Goal: Task Accomplishment & Management: Use online tool/utility

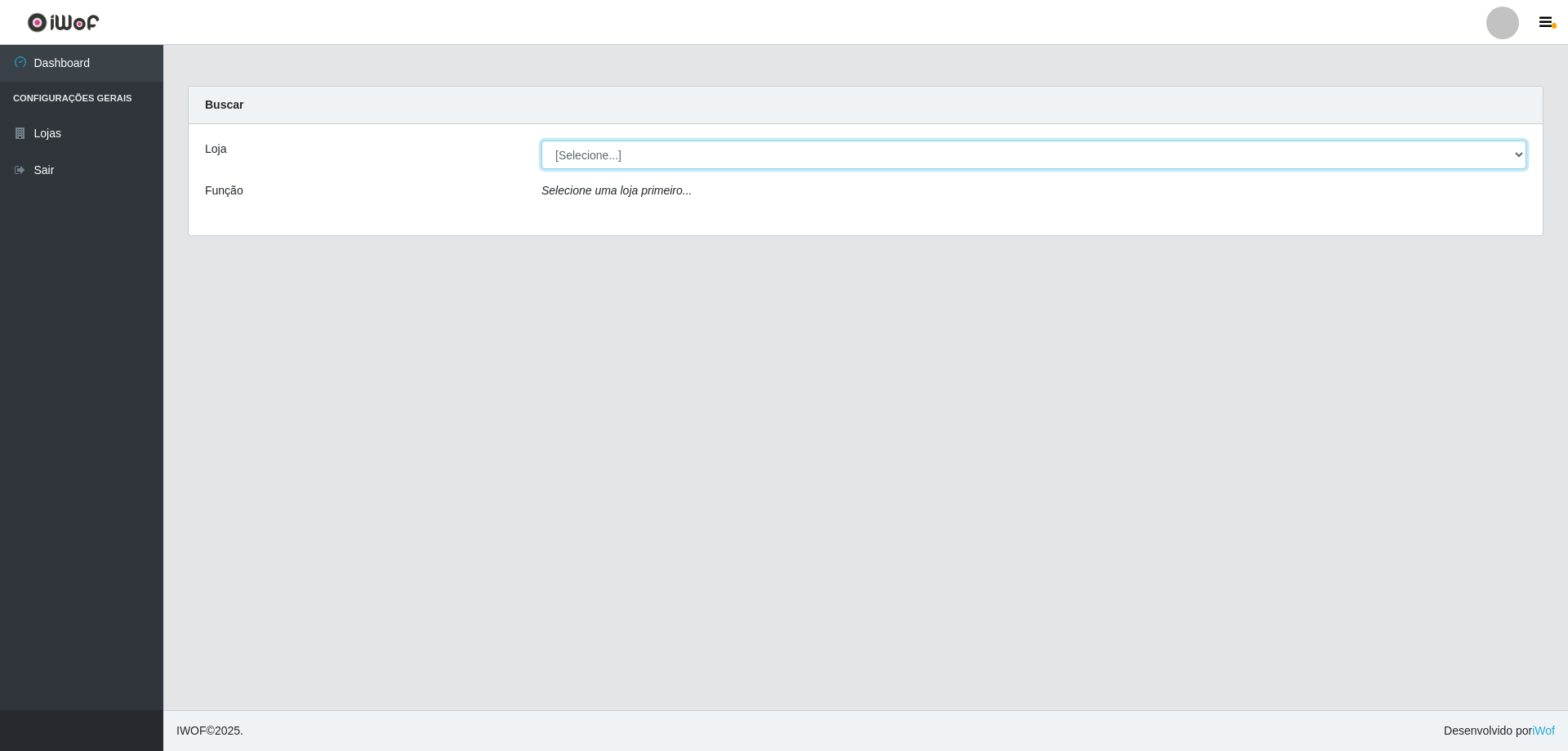
click at [604, 152] on select "[Selecione...] SuperShow Bis - Avenida 6 SuperShow [GEOGRAPHIC_DATA]" at bounding box center [1034, 155] width 985 height 29
select select "60"
click at [541, 141] on select "[Selecione...] SuperShow Bis - Avenida 6 SuperShow [GEOGRAPHIC_DATA]" at bounding box center [1034, 155] width 985 height 29
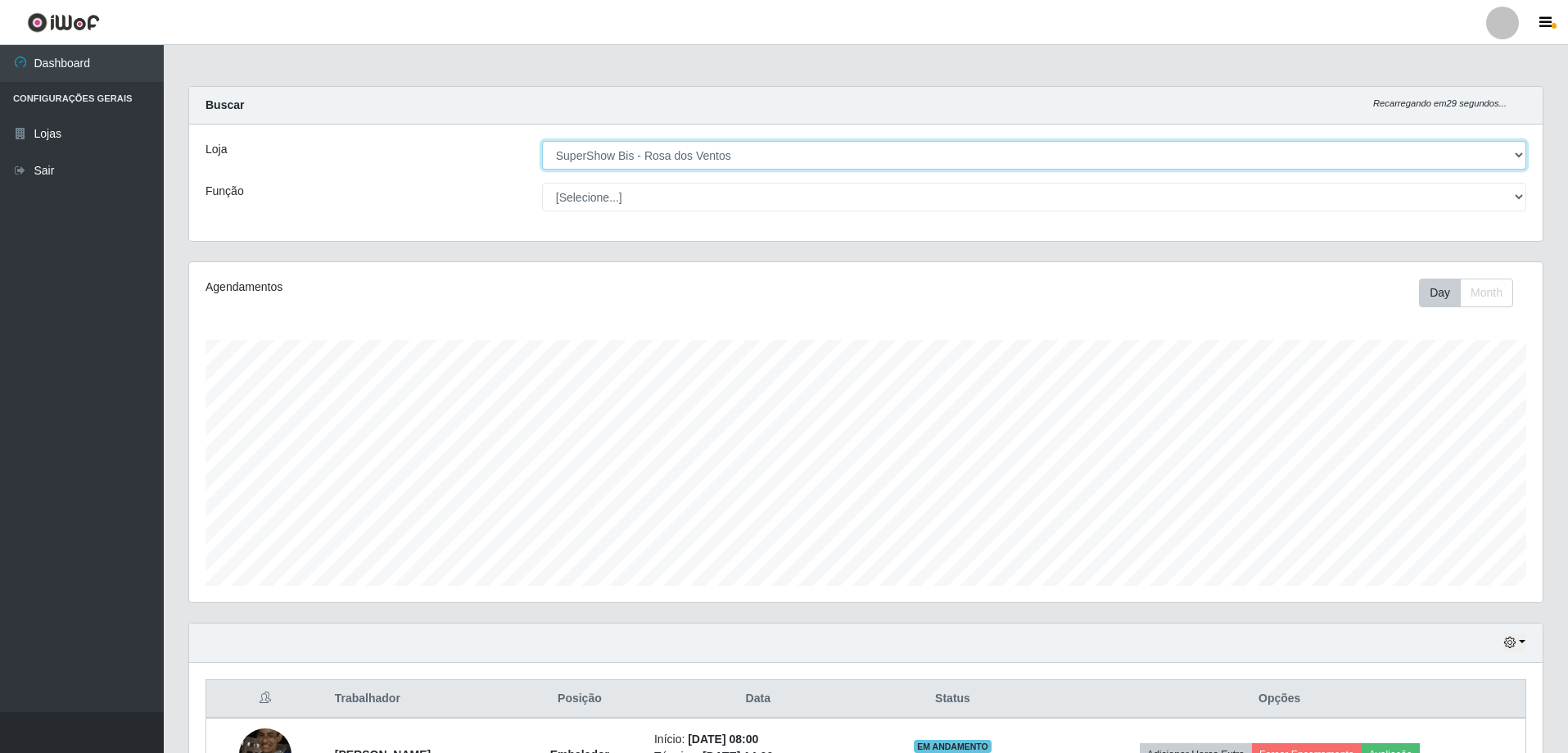
scroll to position [340, 1354]
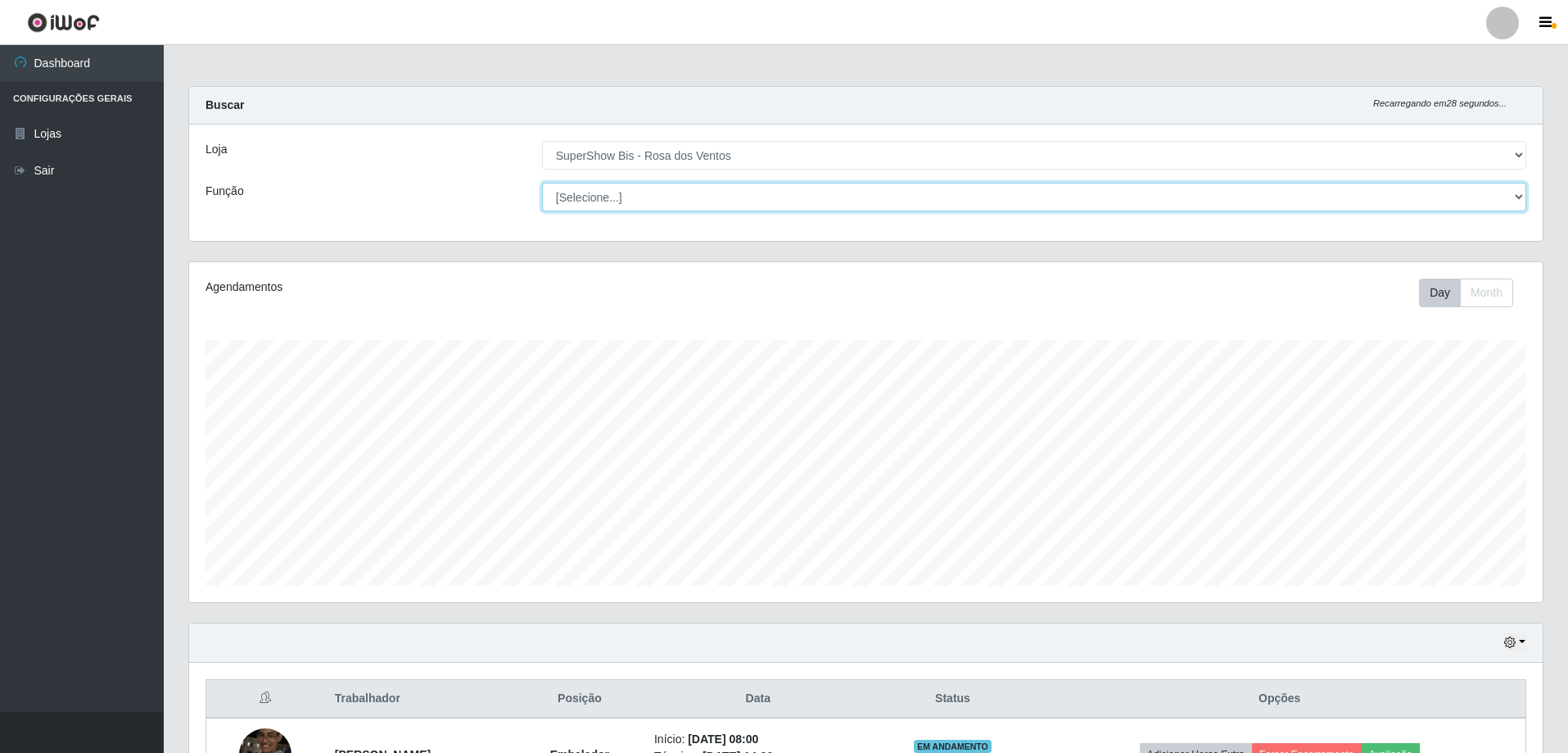
click at [662, 191] on select "[Selecione...] ASG ASG + ASG ++ Auxiliar de Cozinha Balconista de Açougue Balco…" at bounding box center [1034, 197] width 984 height 29
select select "1"
click at [543, 183] on select "[Selecione...] ASG ASG + ASG ++ Auxiliar de Cozinha Balconista de Açougue Balco…" at bounding box center [1034, 197] width 984 height 29
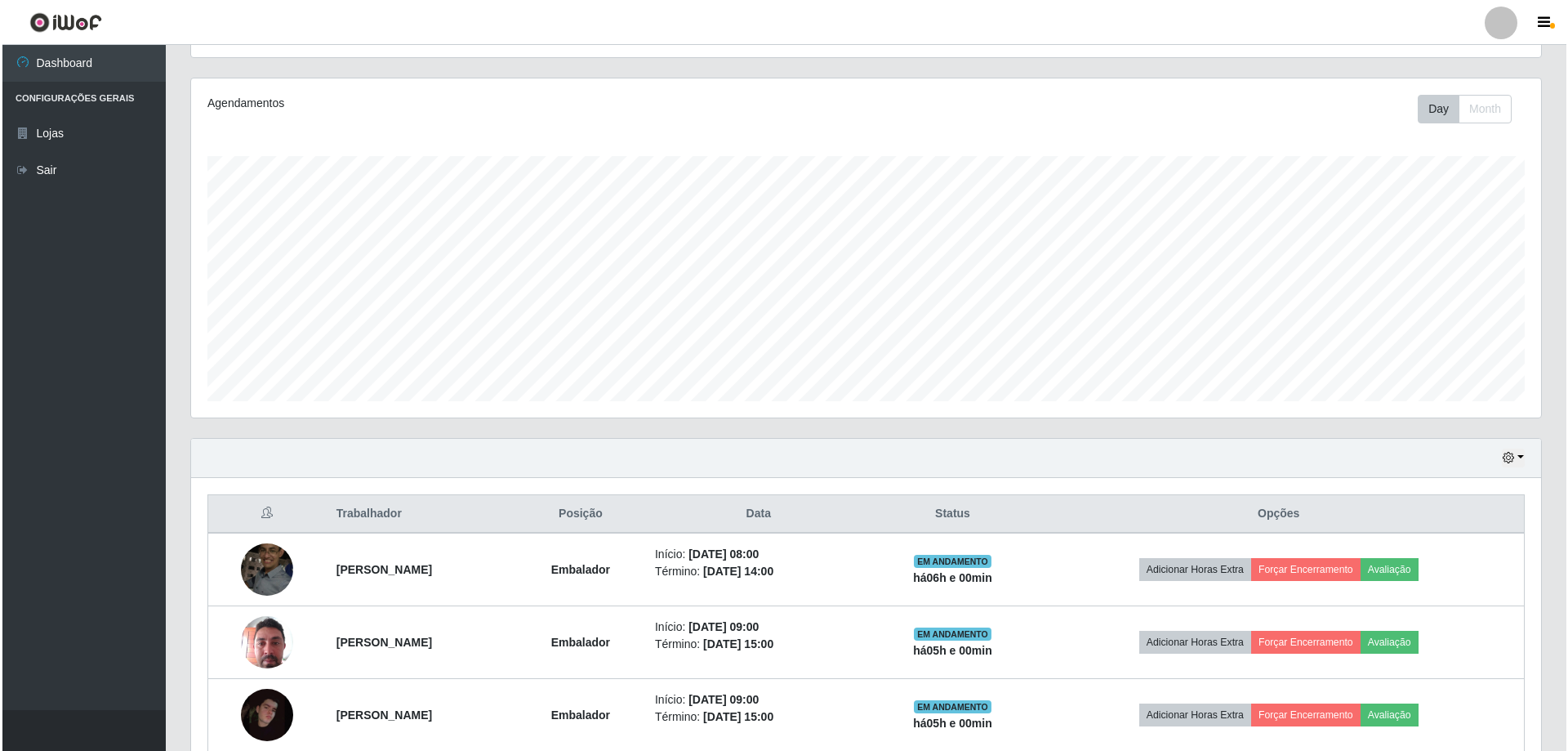
scroll to position [261, 0]
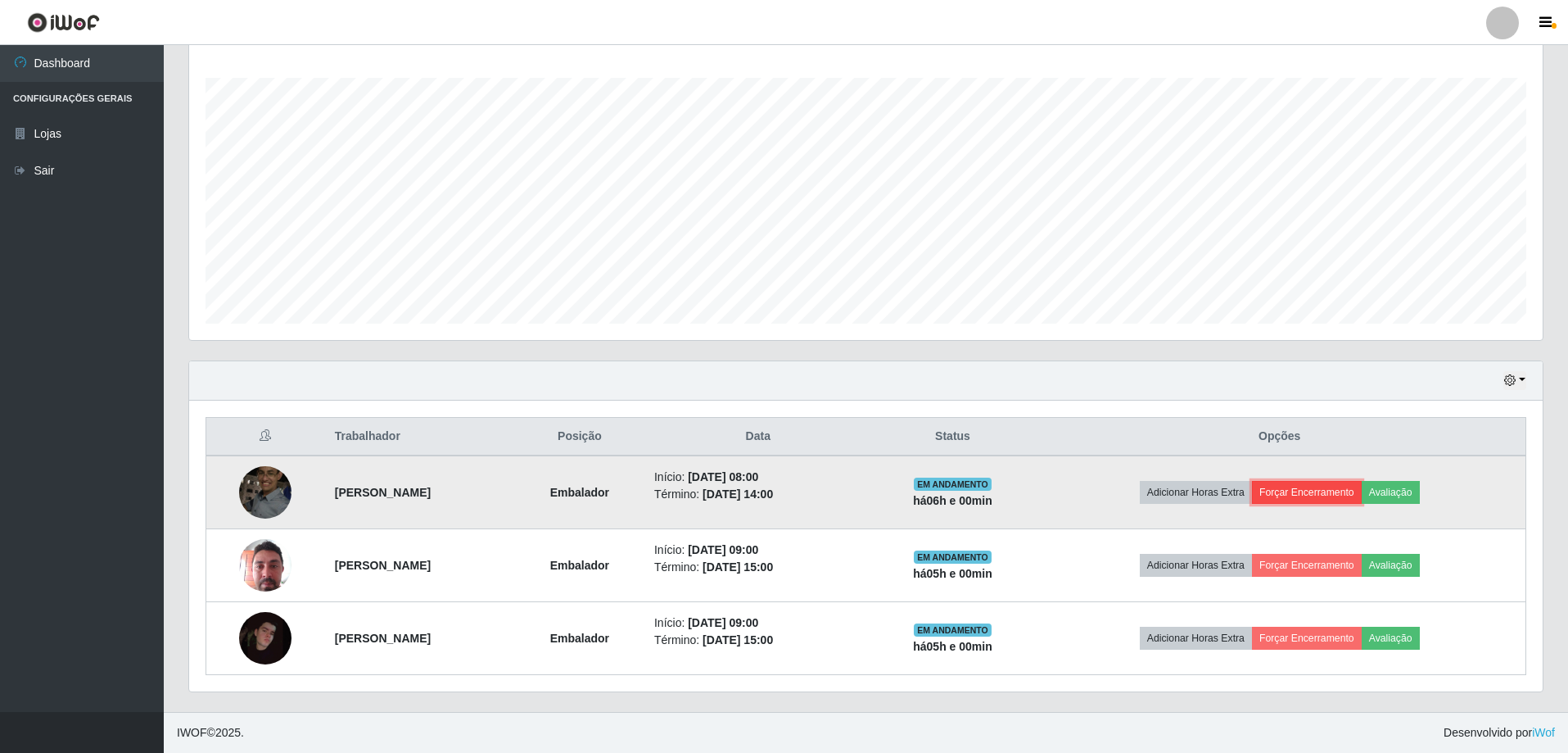
click at [1341, 496] on button "Forçar Encerramento" at bounding box center [1307, 492] width 110 height 23
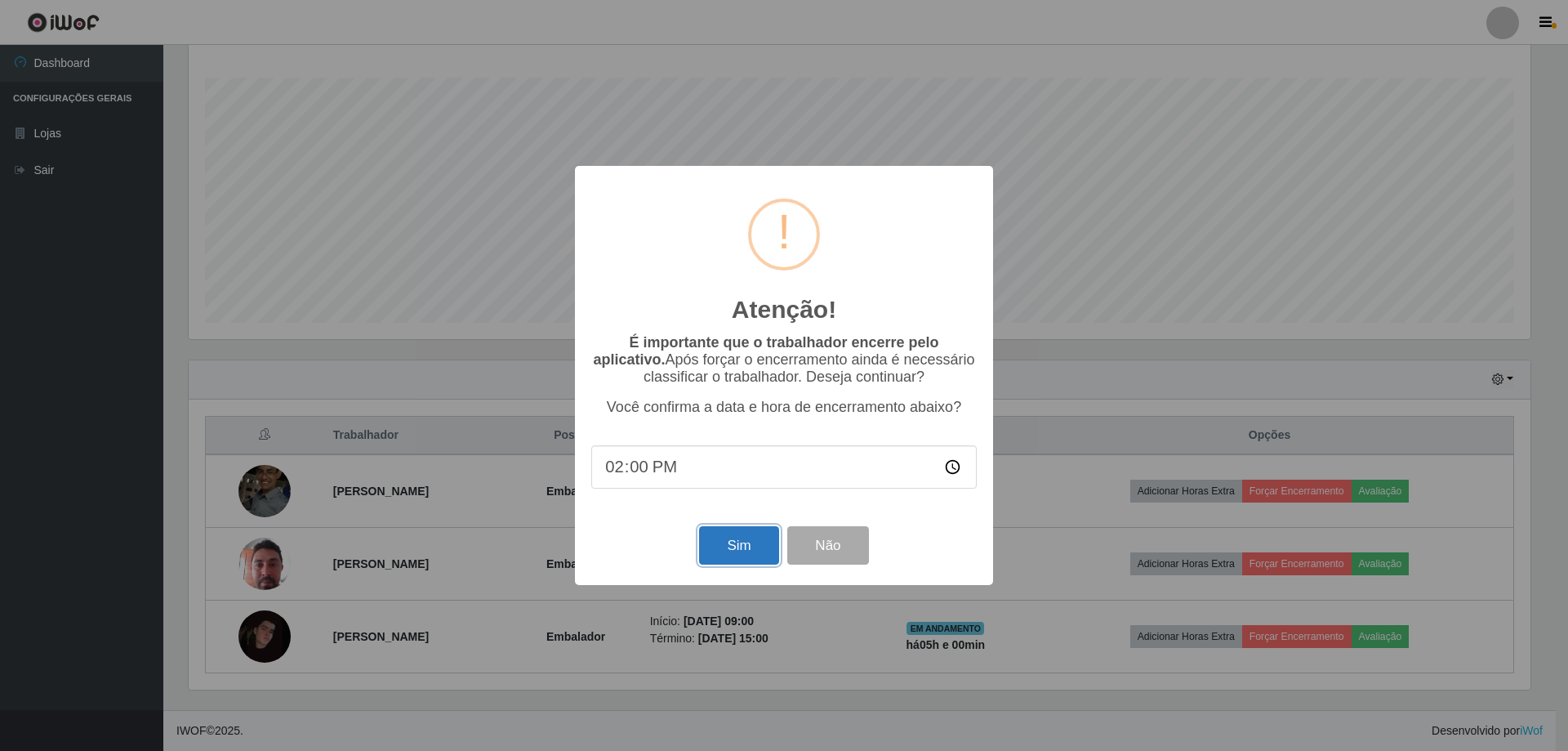
click at [727, 551] on button "Sim" at bounding box center [739, 546] width 79 height 39
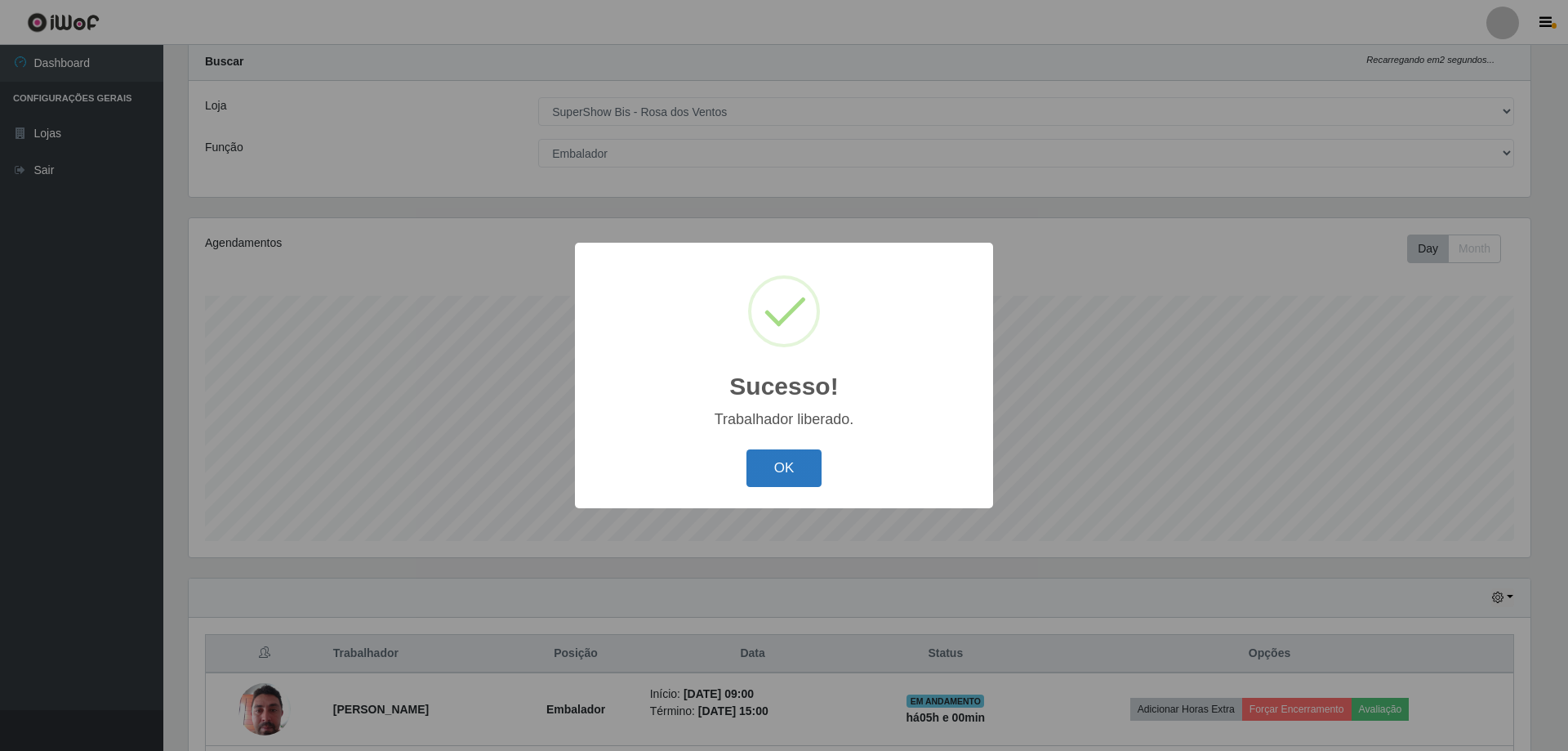
click at [774, 470] on button "OK" at bounding box center [784, 469] width 76 height 39
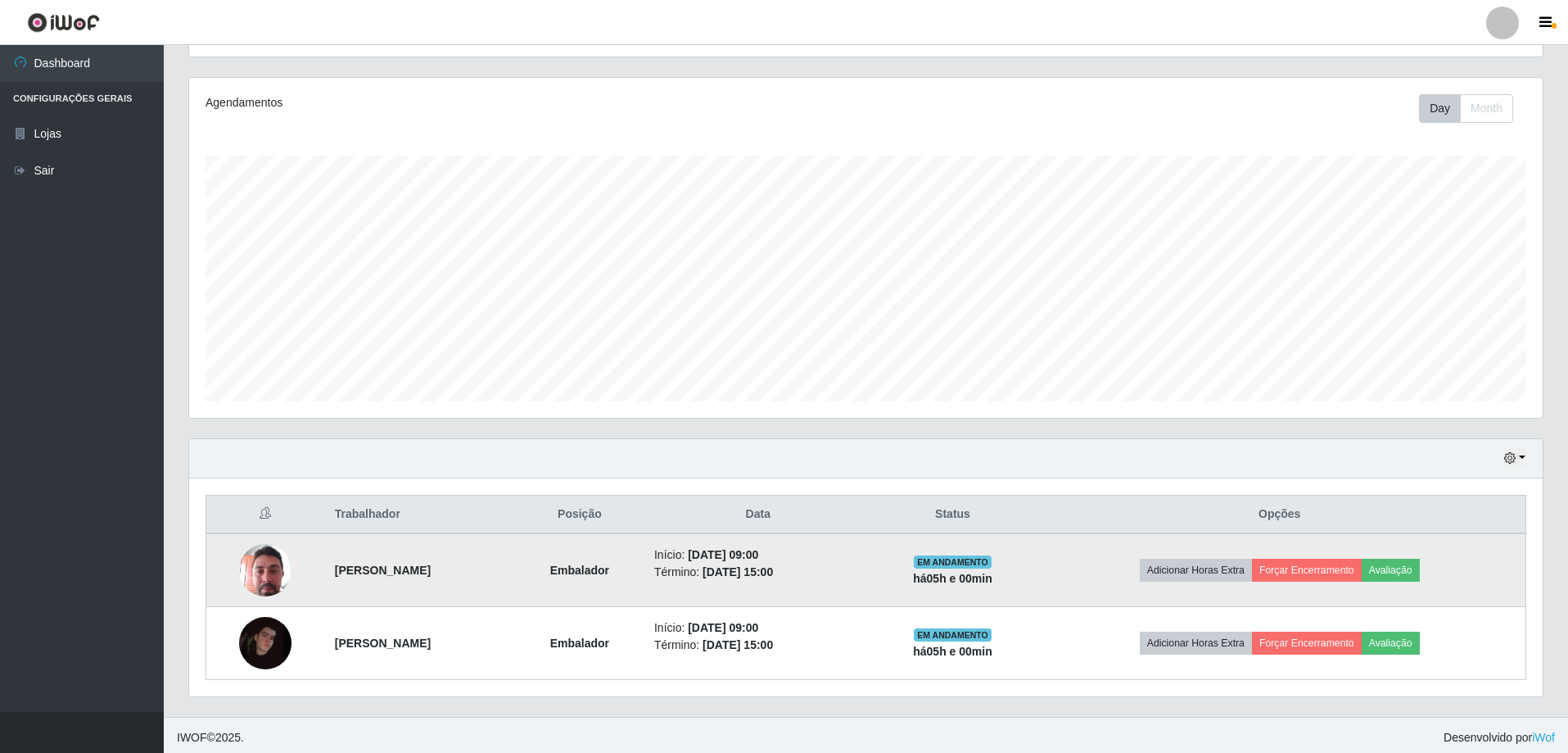
scroll to position [189, 0]
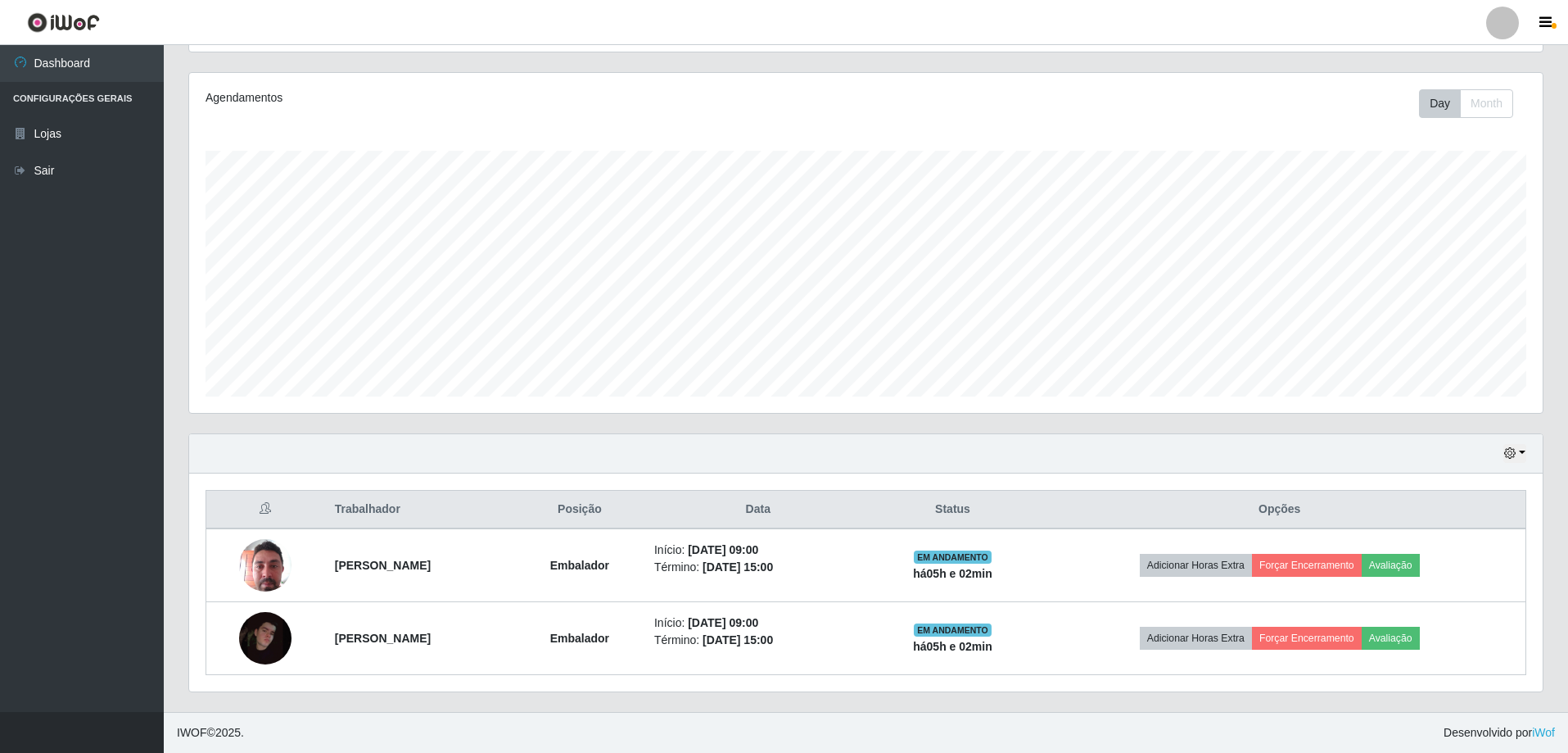
click at [1546, 647] on div "Hoje 1 dia 3 dias 1 Semana Não encerrados Trabalhador Posição Data Status Opçõe…" at bounding box center [865, 573] width 1380 height 279
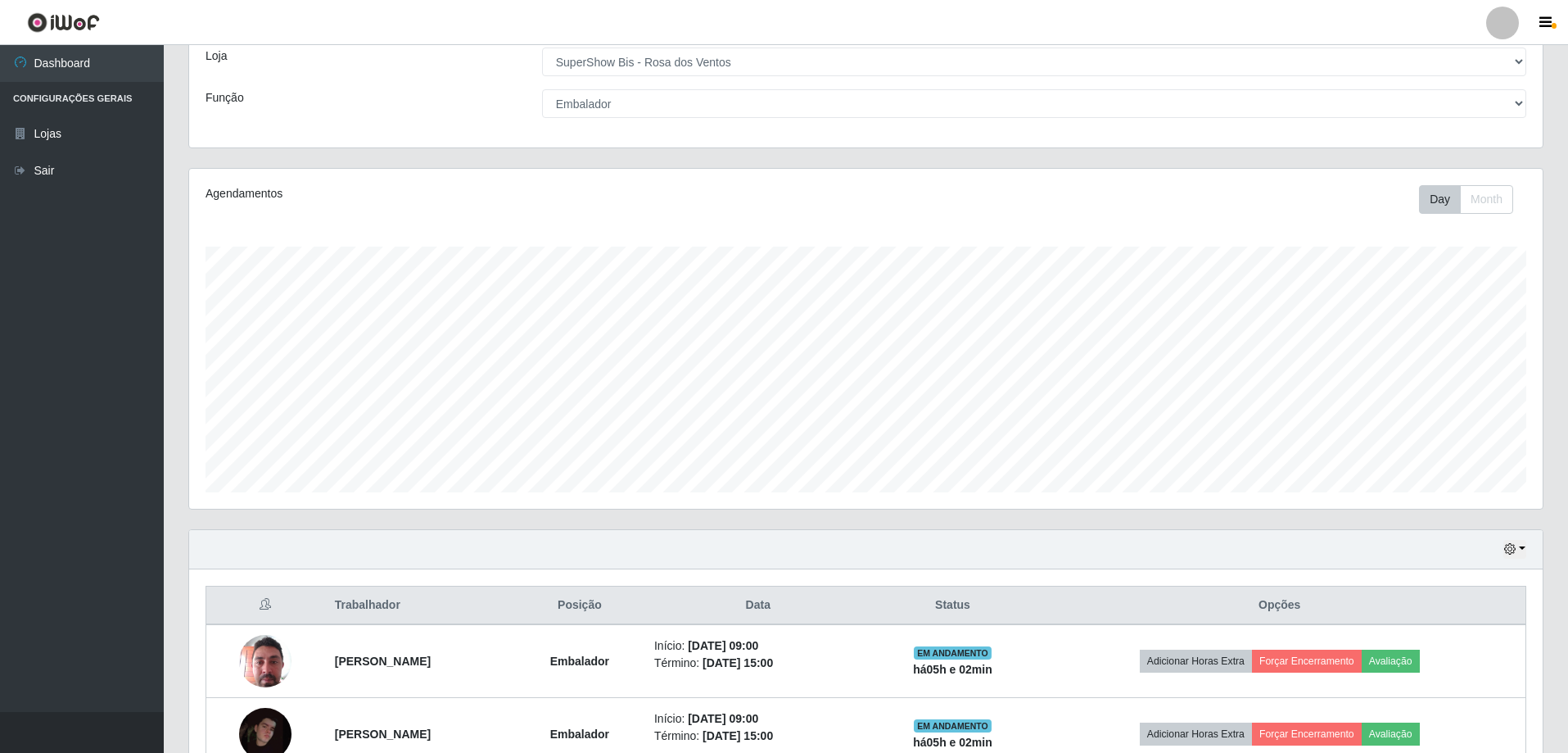
scroll to position [0, 0]
